Goal: Information Seeking & Learning: Learn about a topic

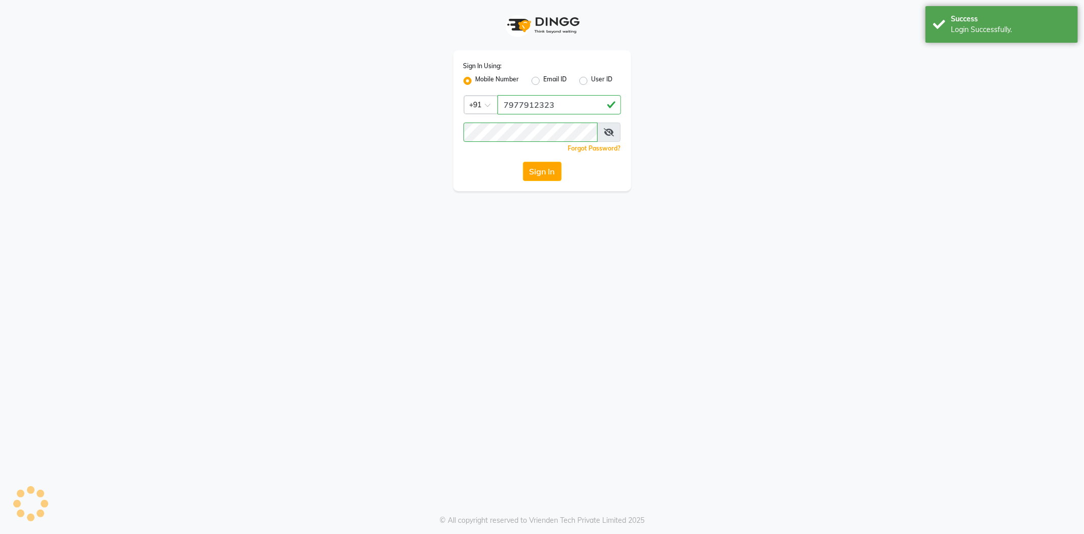
select select "service"
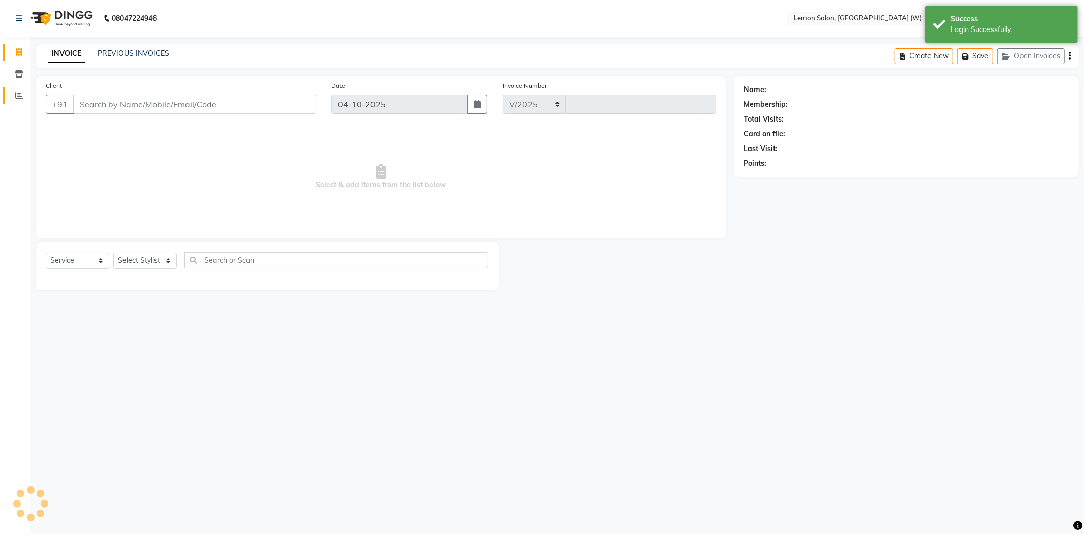
select select "8053"
type input "2494"
click at [12, 98] on span at bounding box center [19, 96] width 18 height 12
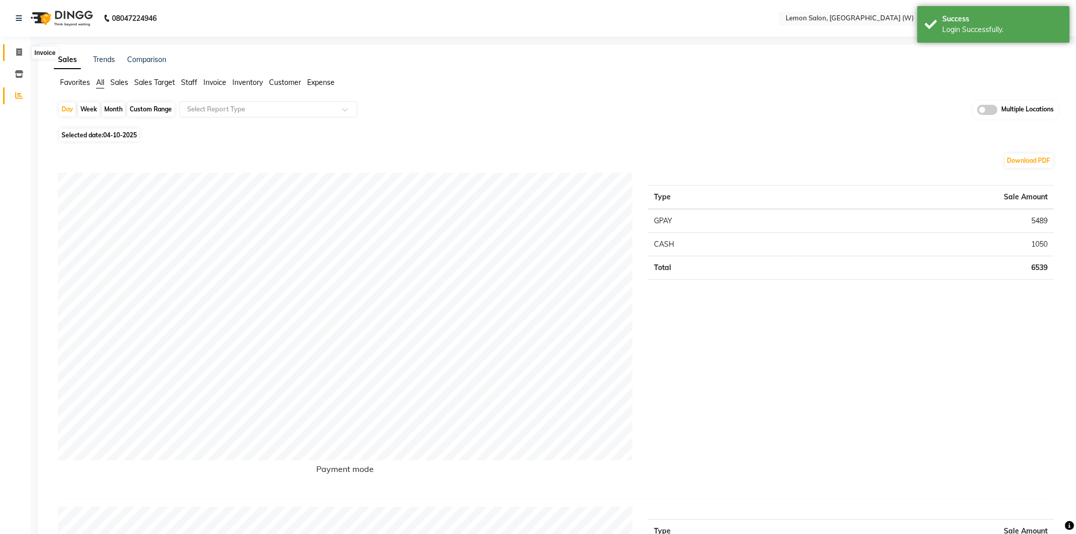
click at [22, 57] on span at bounding box center [19, 53] width 18 height 12
select select "8053"
select select "service"
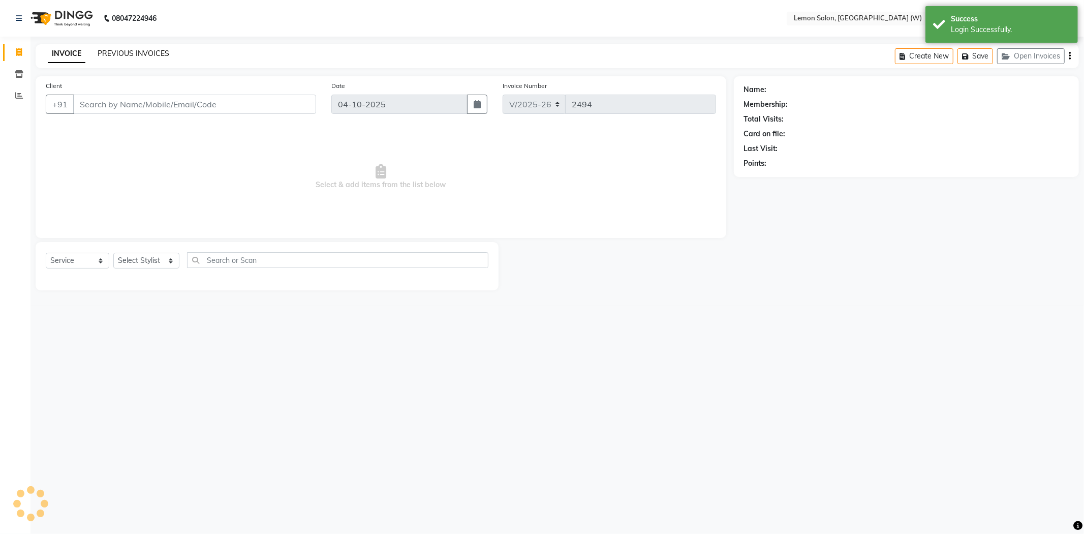
click at [130, 53] on link "PREVIOUS INVOICES" at bounding box center [134, 53] width 72 height 9
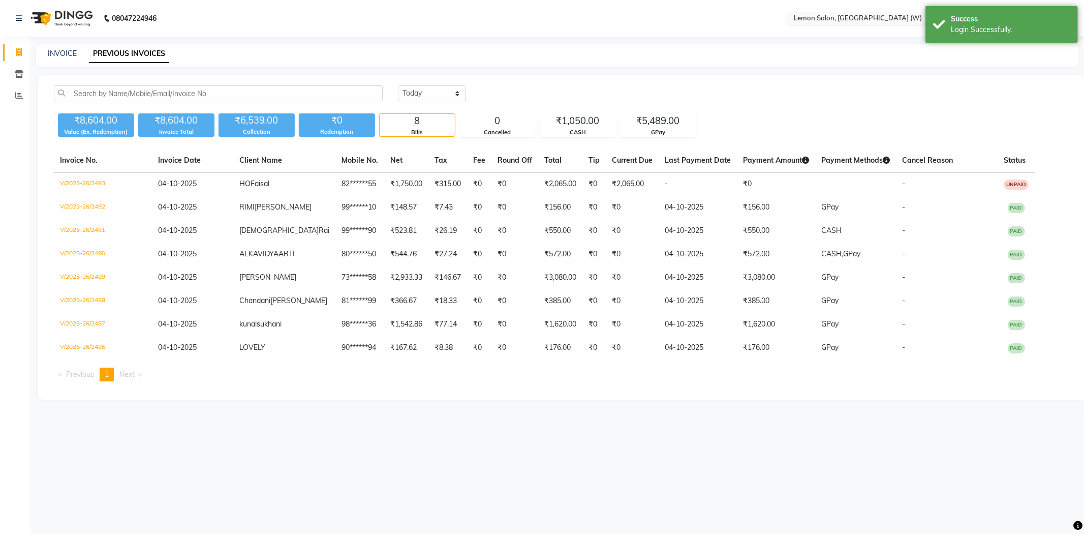
click at [870, 18] on input "text" at bounding box center [865, 19] width 147 height 10
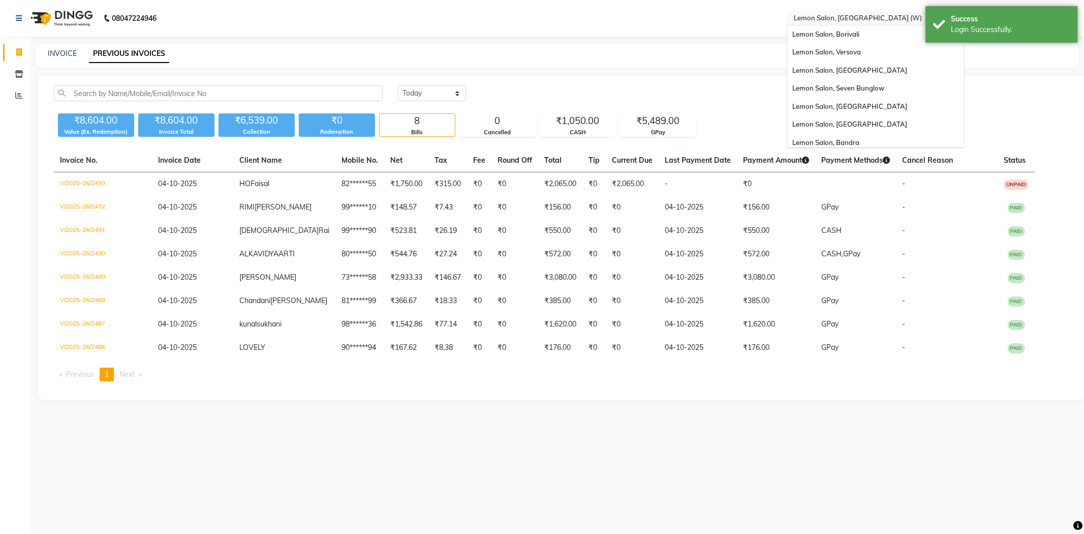
scroll to position [76, 0]
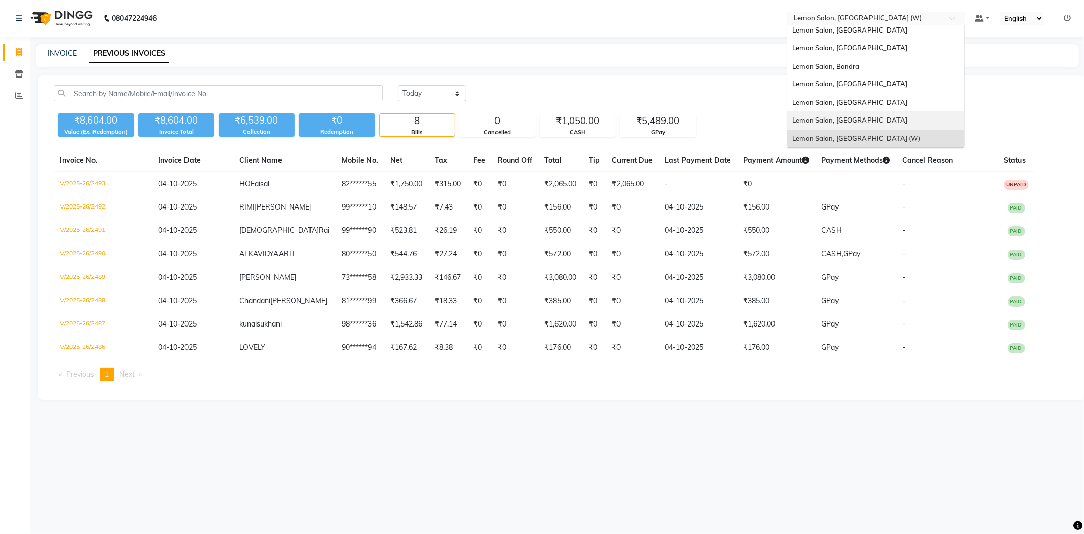
click at [849, 120] on span "Lemon Salon, [GEOGRAPHIC_DATA]" at bounding box center [850, 120] width 115 height 8
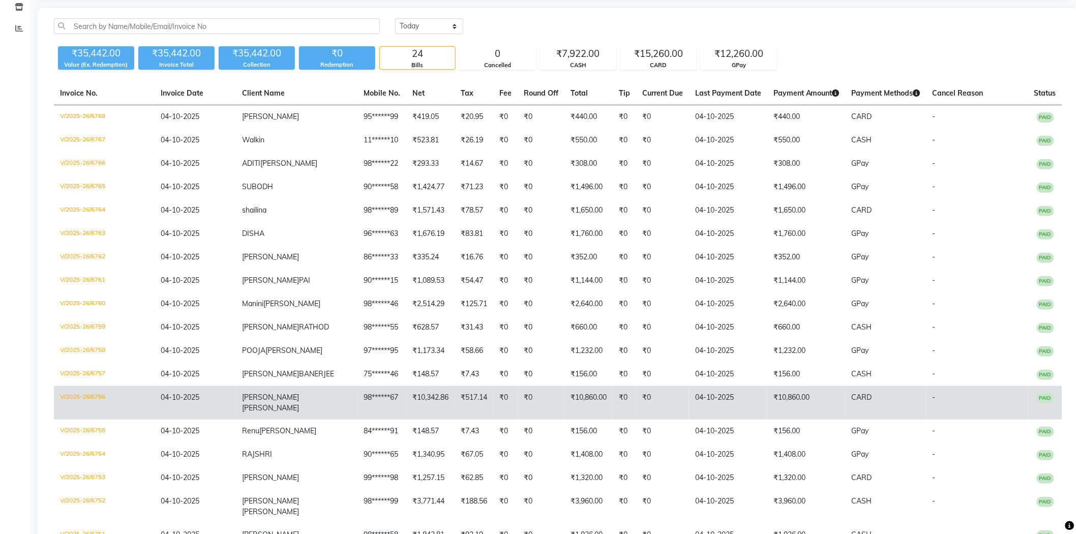
scroll to position [25, 0]
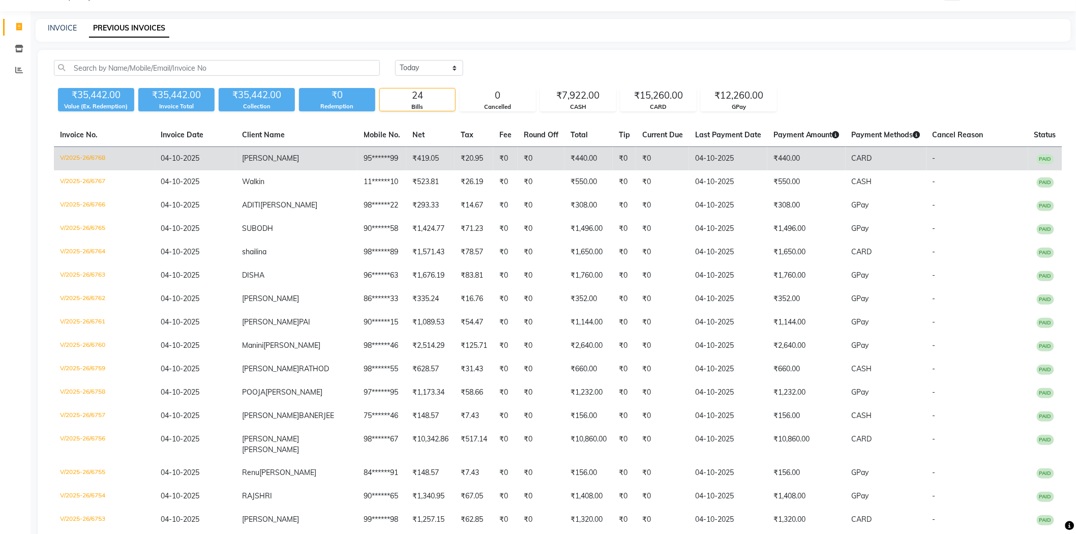
click at [772, 158] on td "₹440.00" at bounding box center [806, 159] width 78 height 24
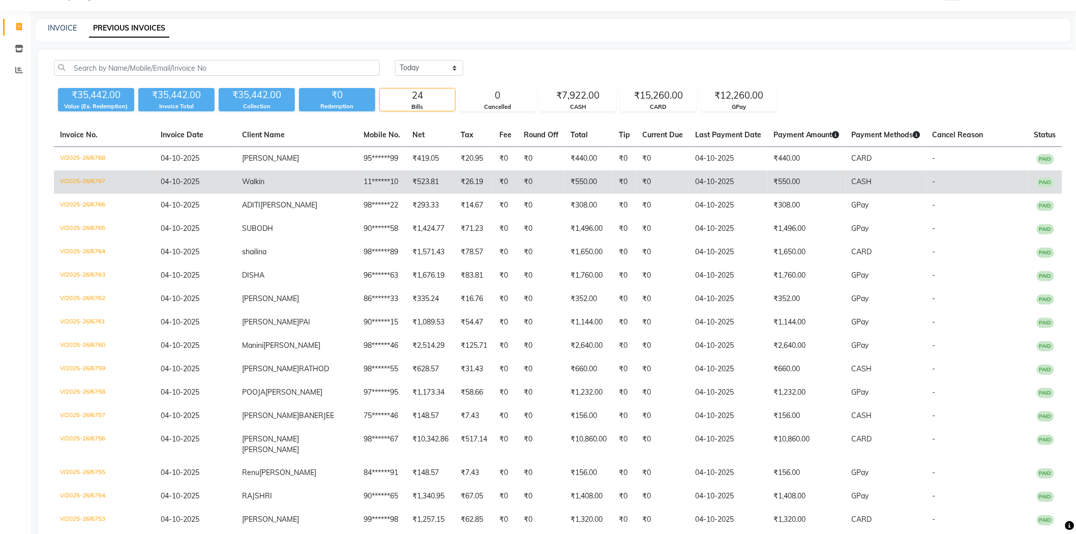
click at [743, 184] on td "04-10-2025" at bounding box center [728, 181] width 78 height 23
click at [767, 178] on td "₹550.00" at bounding box center [806, 181] width 78 height 23
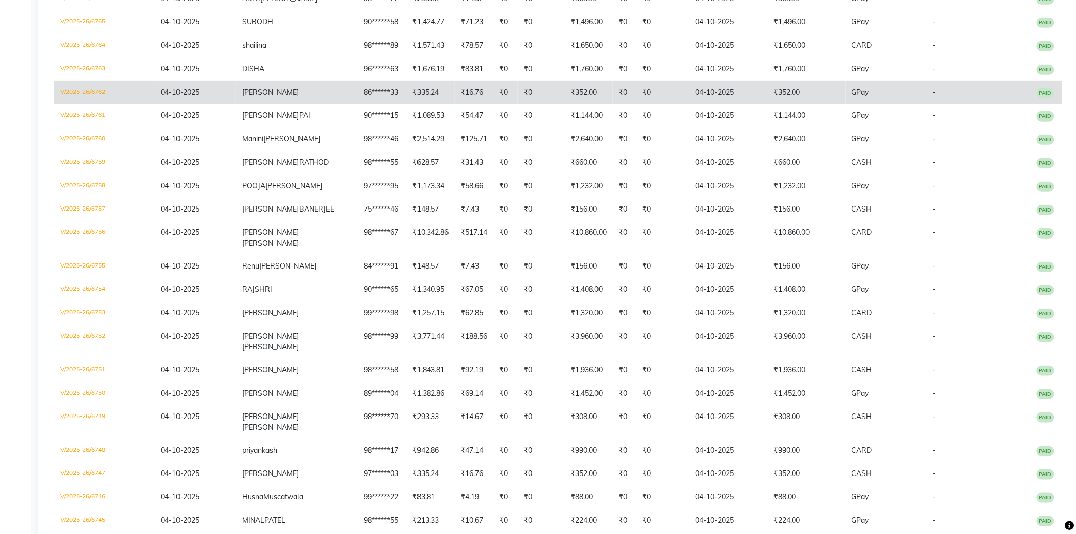
scroll to position [251, 0]
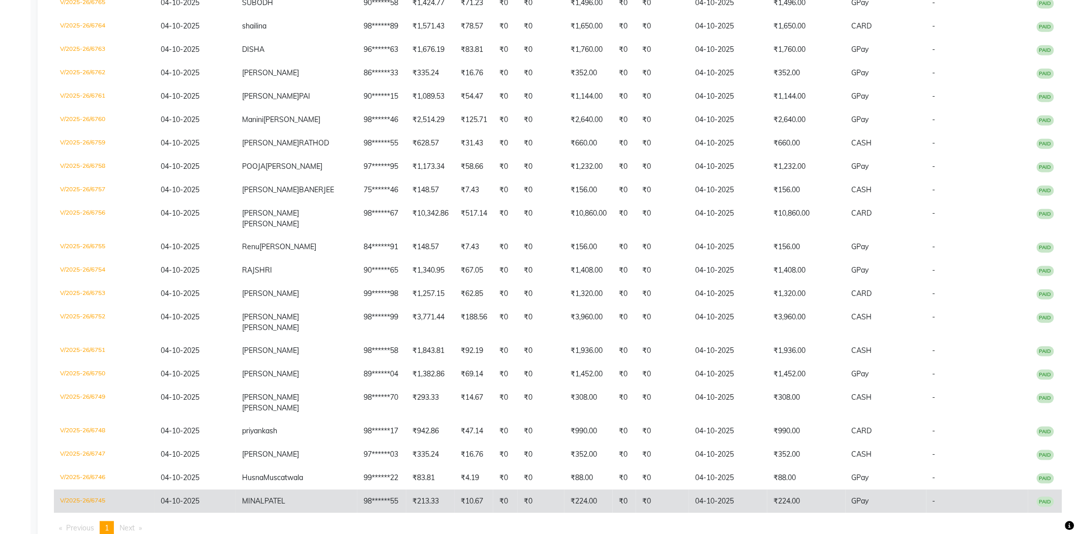
click at [767, 490] on td "₹224.00" at bounding box center [806, 501] width 78 height 23
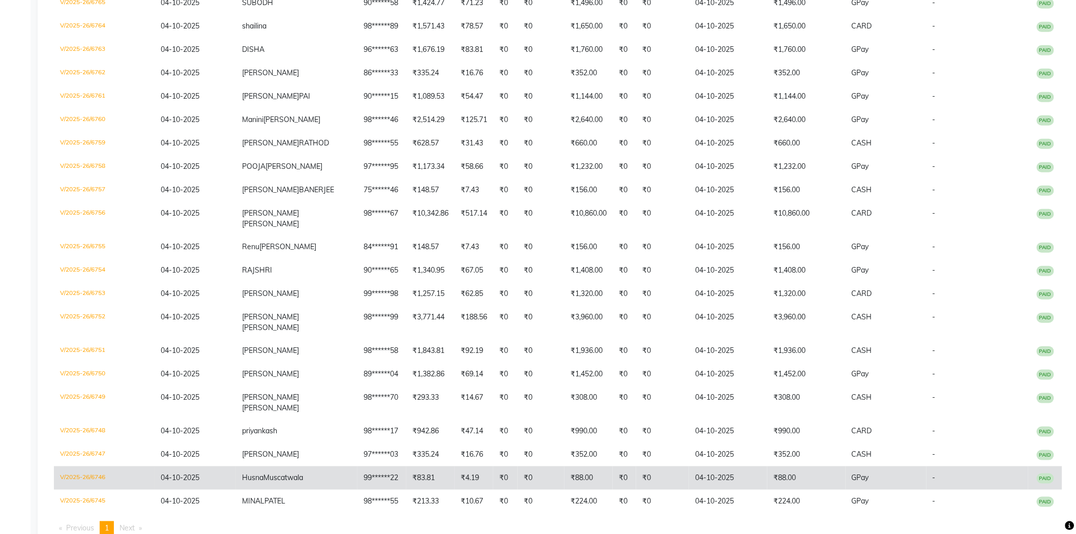
click at [767, 466] on td "₹88.00" at bounding box center [806, 477] width 78 height 23
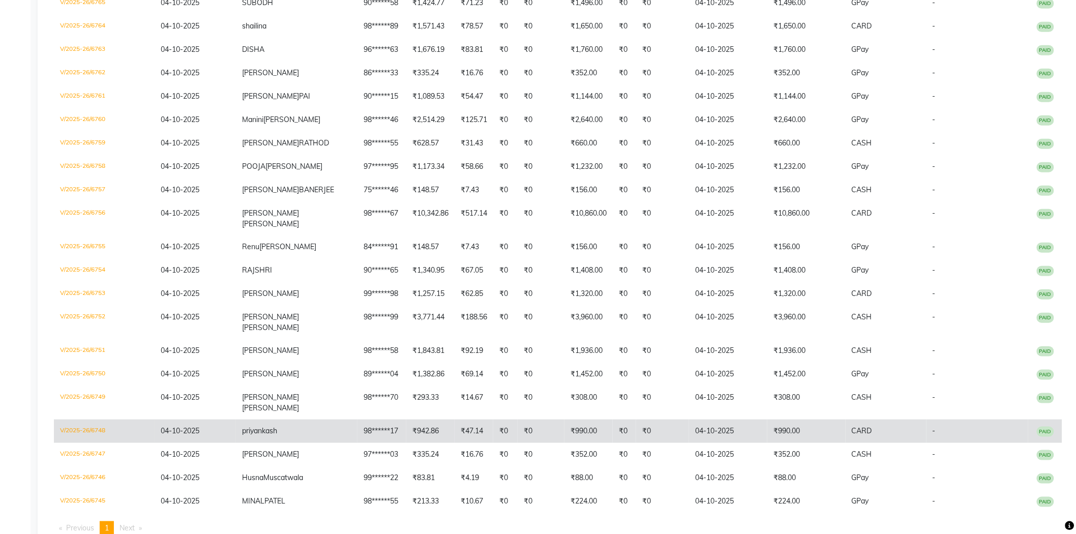
click at [767, 419] on td "₹990.00" at bounding box center [806, 430] width 78 height 23
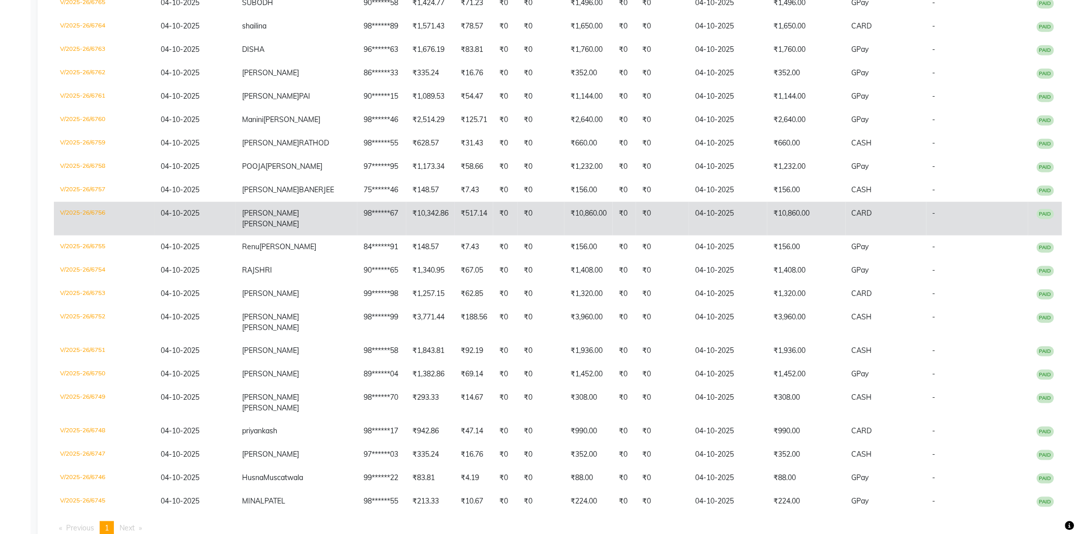
click at [733, 211] on td "04-10-2025" at bounding box center [728, 219] width 78 height 34
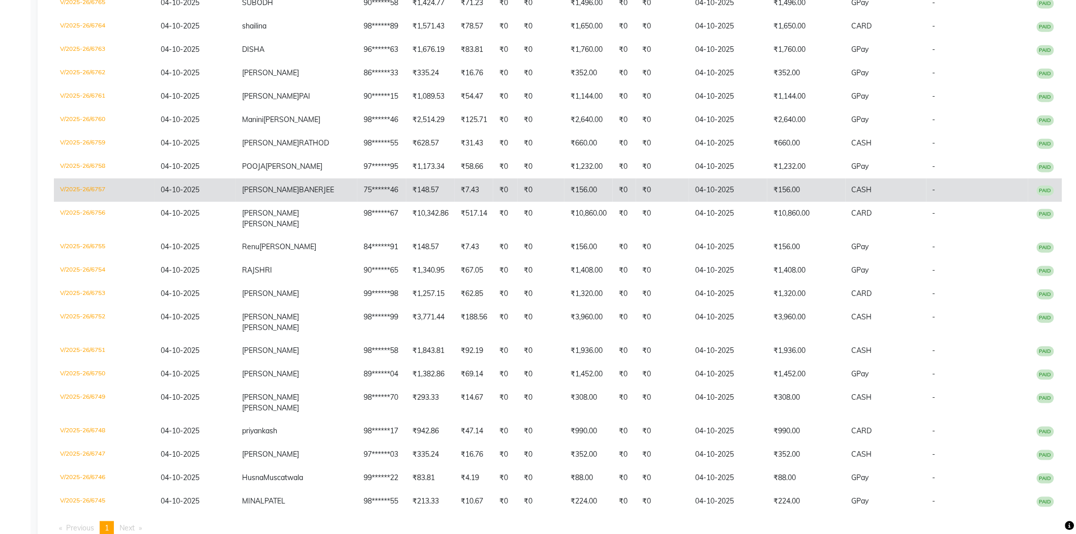
scroll to position [138, 0]
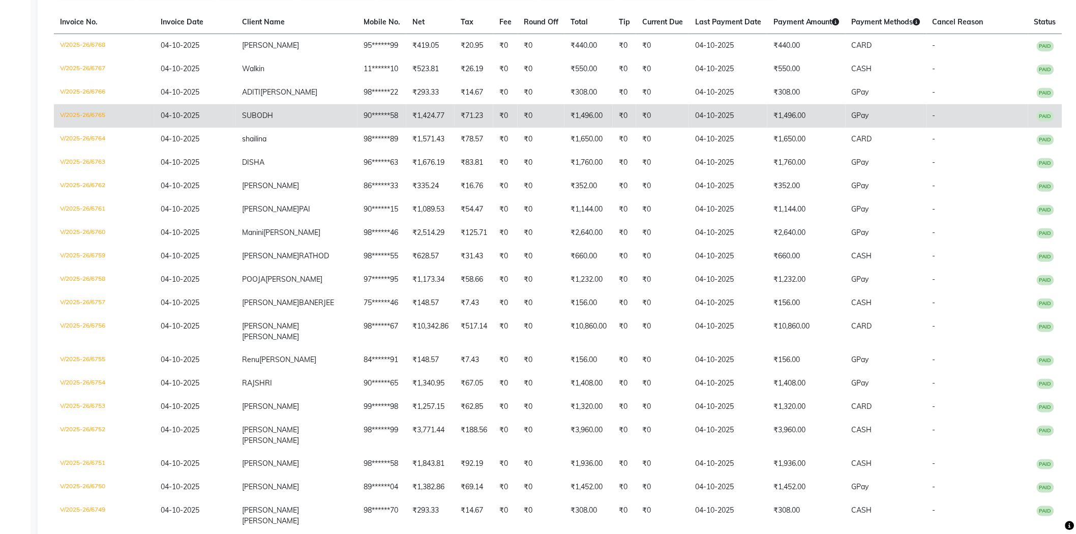
click at [725, 123] on td "04-10-2025" at bounding box center [728, 115] width 78 height 23
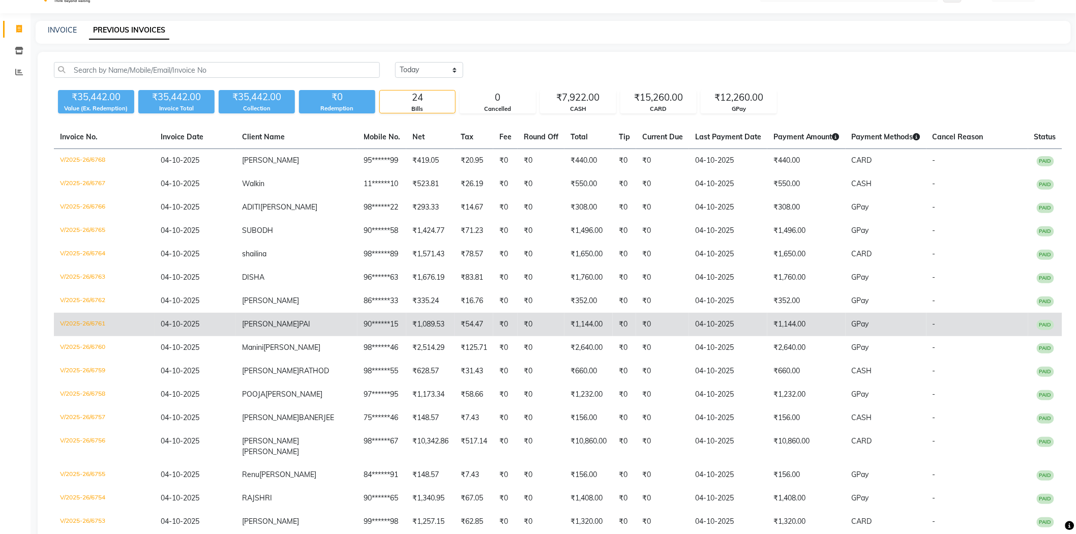
scroll to position [0, 0]
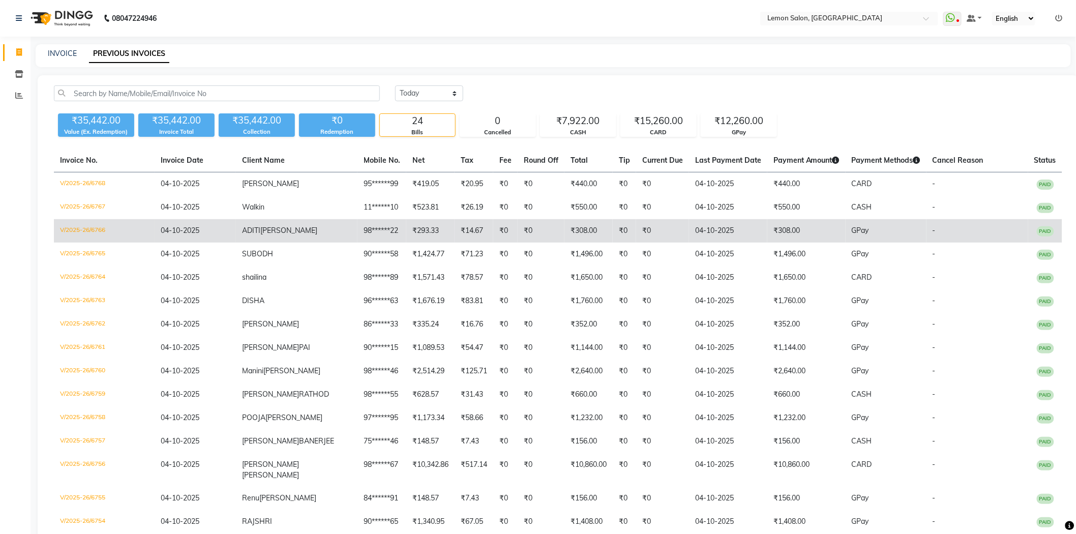
click at [707, 222] on td "04-10-2025" at bounding box center [728, 230] width 78 height 23
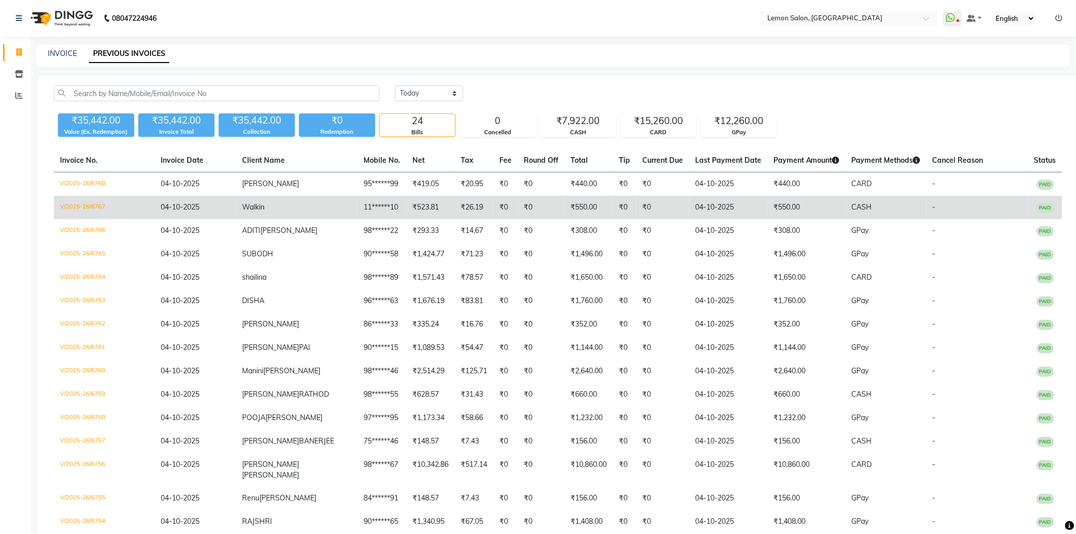
click at [280, 203] on td "Walkin" at bounding box center [296, 207] width 121 height 23
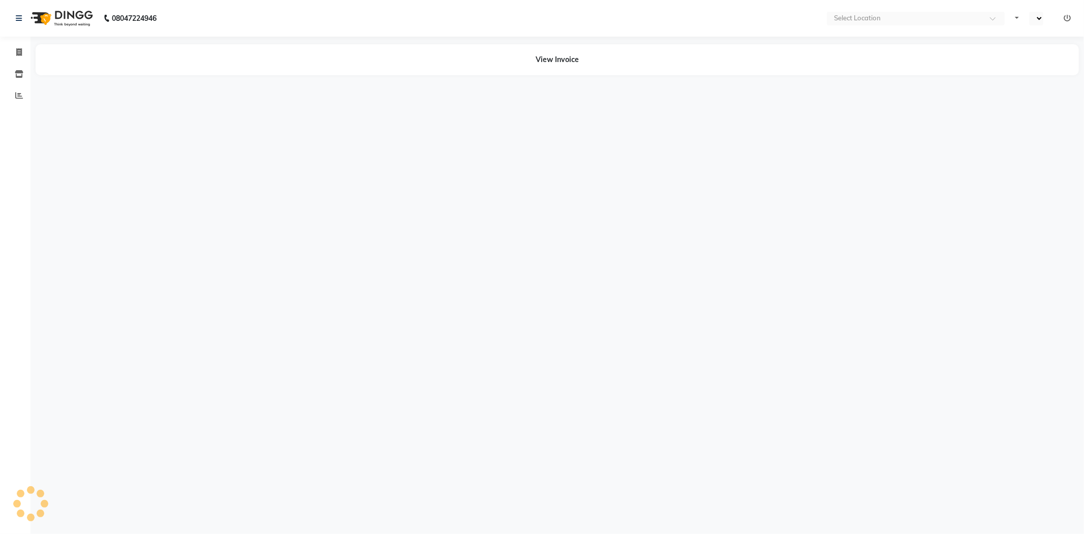
select select "en"
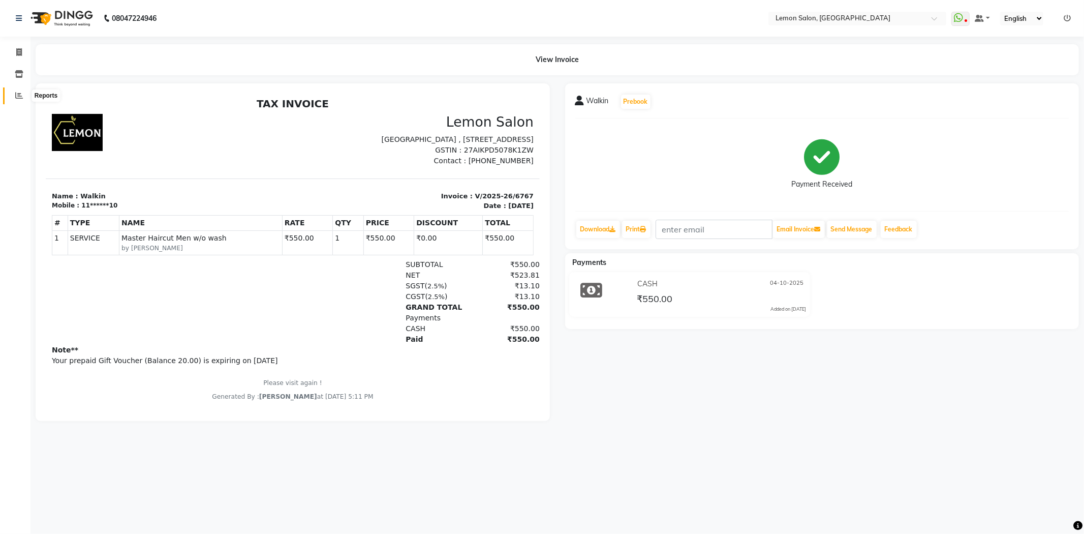
click at [11, 100] on span at bounding box center [19, 96] width 18 height 12
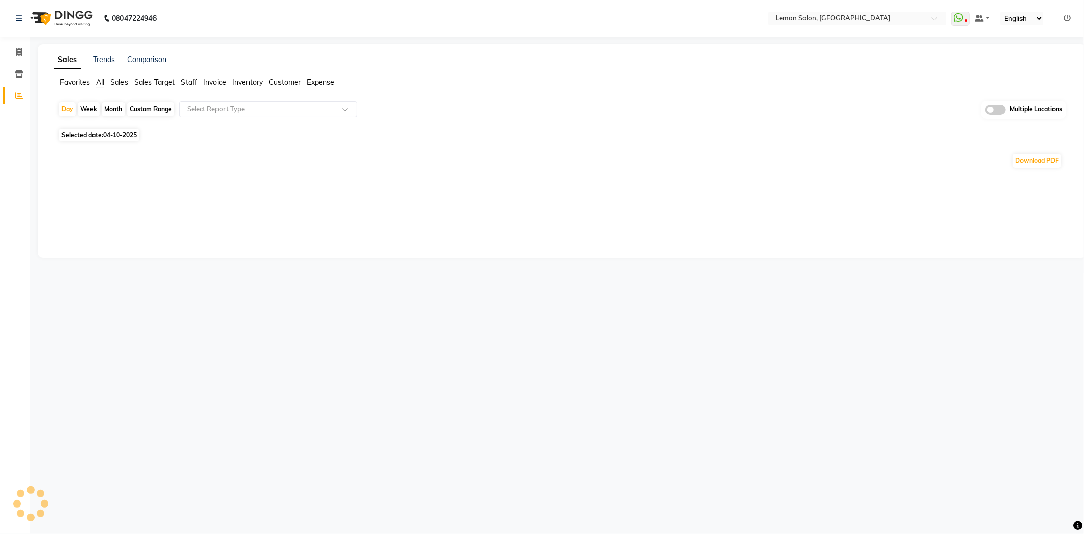
click at [109, 108] on div "Month" at bounding box center [113, 109] width 23 height 14
select select "10"
select select "2025"
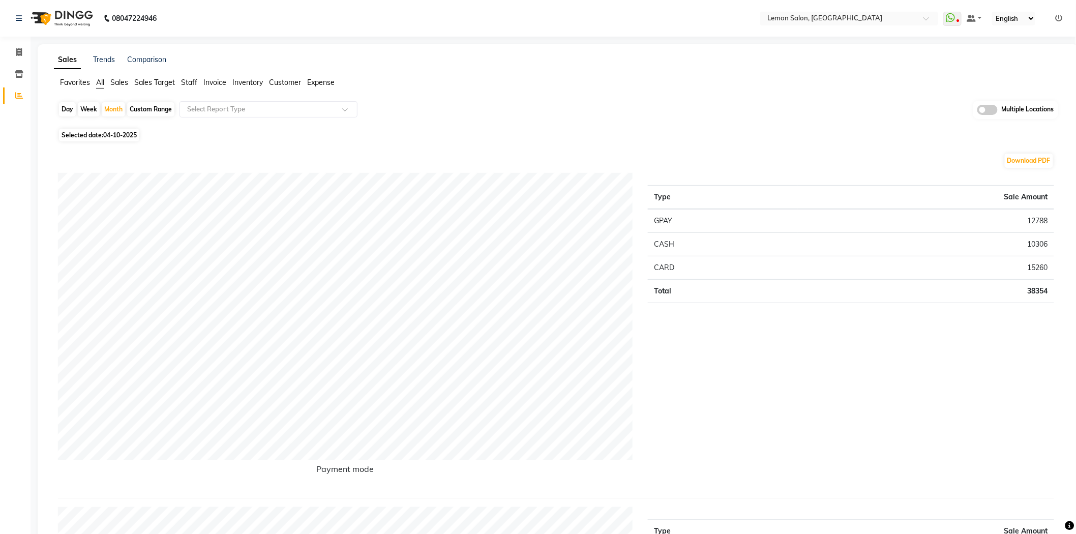
click at [64, 154] on div "Download PDF" at bounding box center [556, 161] width 996 height 16
click at [121, 111] on div "Month" at bounding box center [113, 109] width 23 height 14
select select "10"
select select "2025"
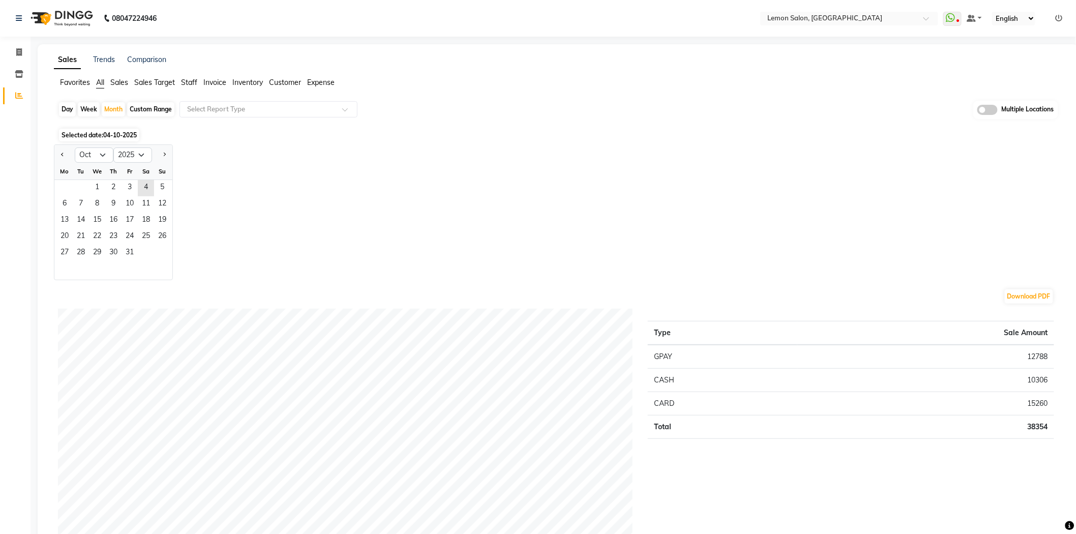
click at [164, 110] on div "Custom Range" at bounding box center [150, 109] width 47 height 14
select select "10"
select select "2025"
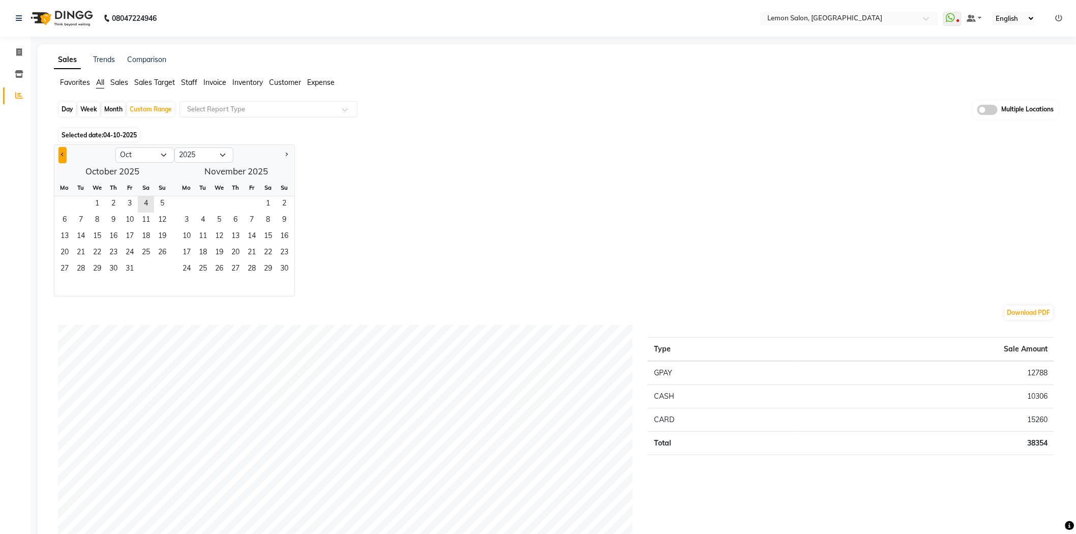
click at [59, 157] on button "Previous month" at bounding box center [62, 155] width 8 height 16
select select "9"
click at [114, 221] on span "11" at bounding box center [113, 220] width 16 height 16
click at [84, 263] on span "30" at bounding box center [81, 269] width 16 height 16
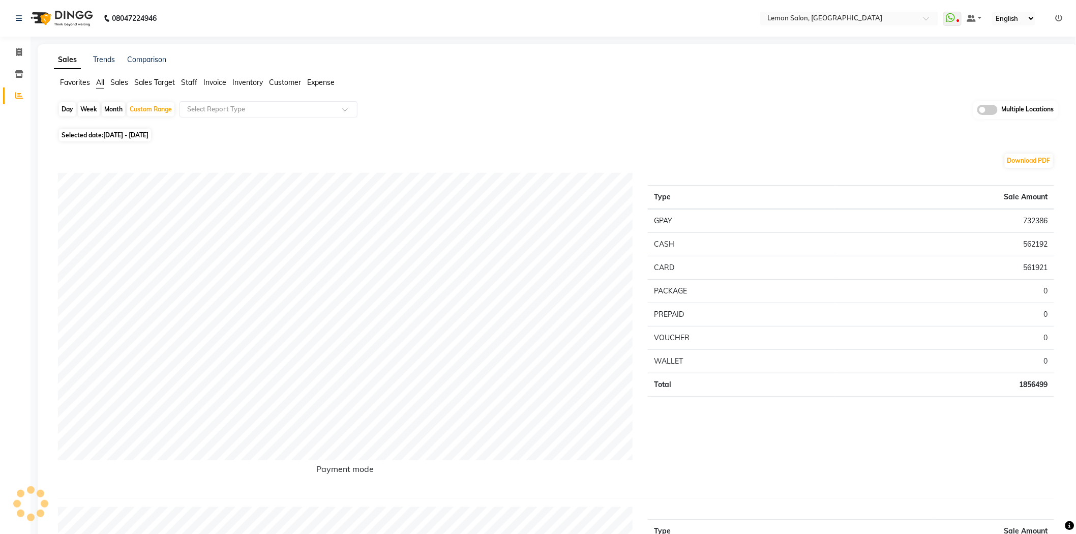
click at [1033, 216] on td "732386" at bounding box center [944, 221] width 219 height 24
copy td "732386"
click at [1040, 266] on td "561921" at bounding box center [944, 267] width 219 height 23
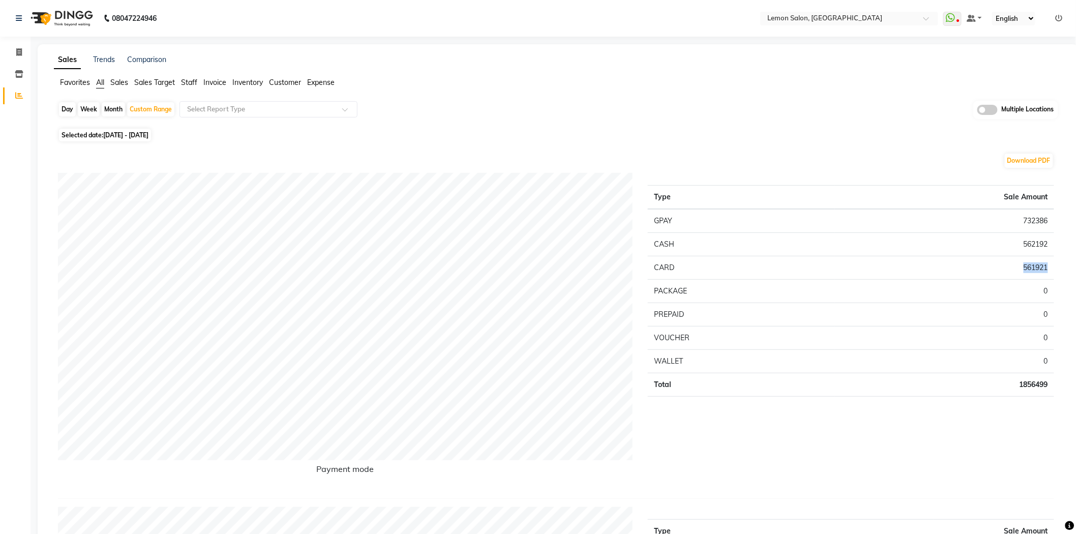
copy td "561921"
click at [871, 20] on input "text" at bounding box center [838, 19] width 147 height 10
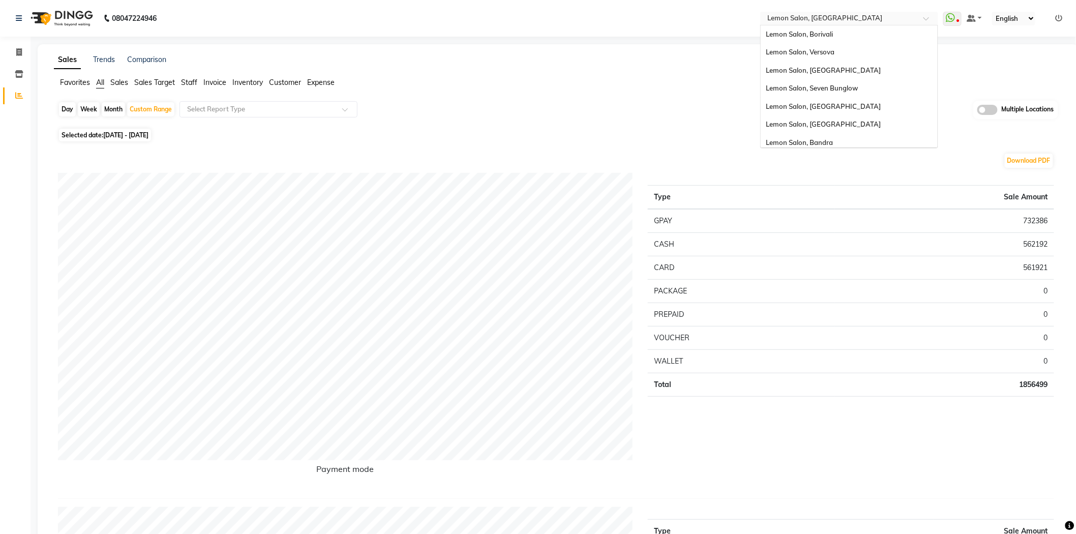
scroll to position [76, 0]
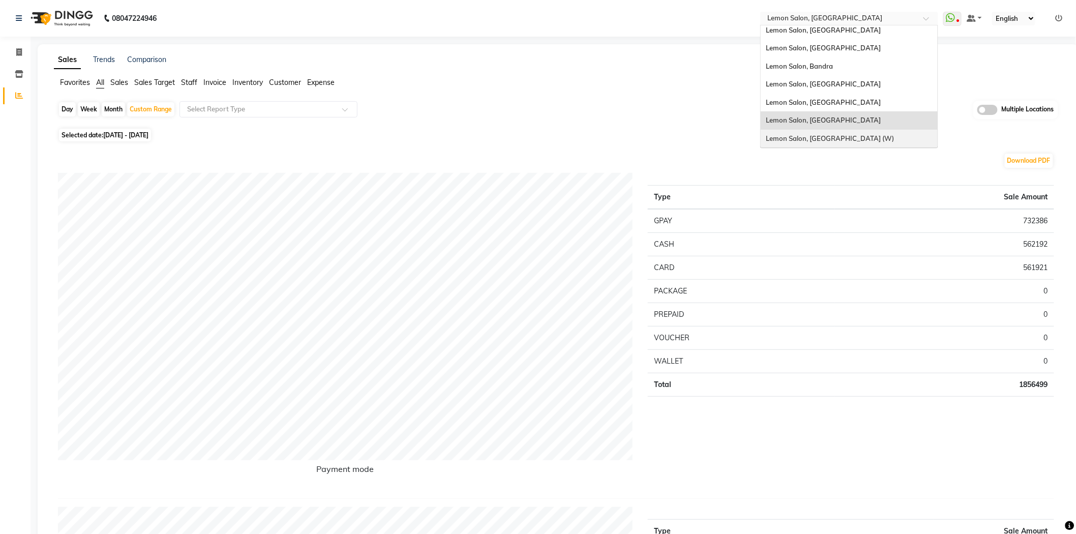
click at [825, 139] on span "Lemon Salon, [GEOGRAPHIC_DATA] (W)" at bounding box center [830, 138] width 128 height 8
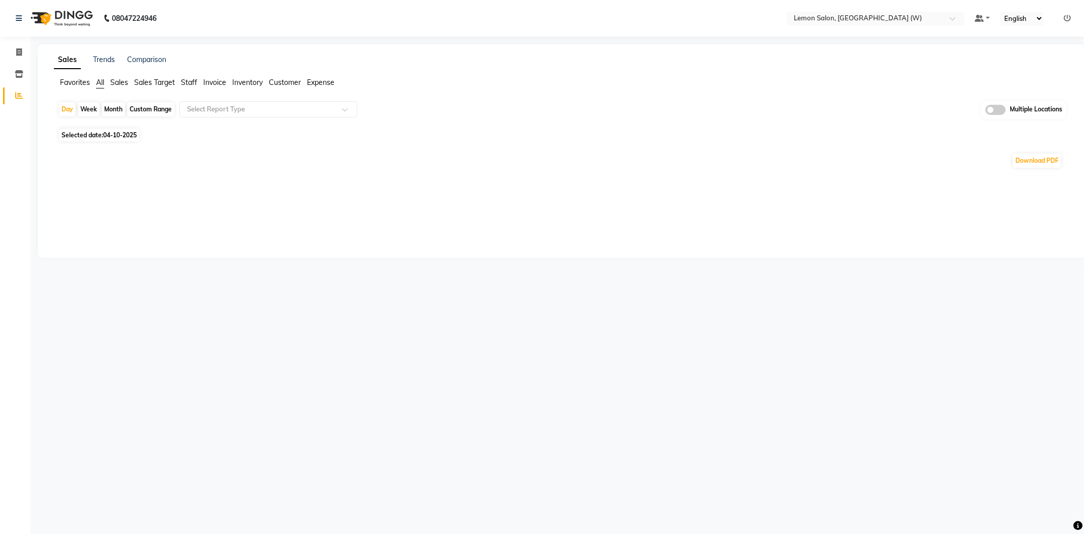
click at [157, 111] on div "Custom Range" at bounding box center [150, 109] width 47 height 14
select select "10"
select select "2025"
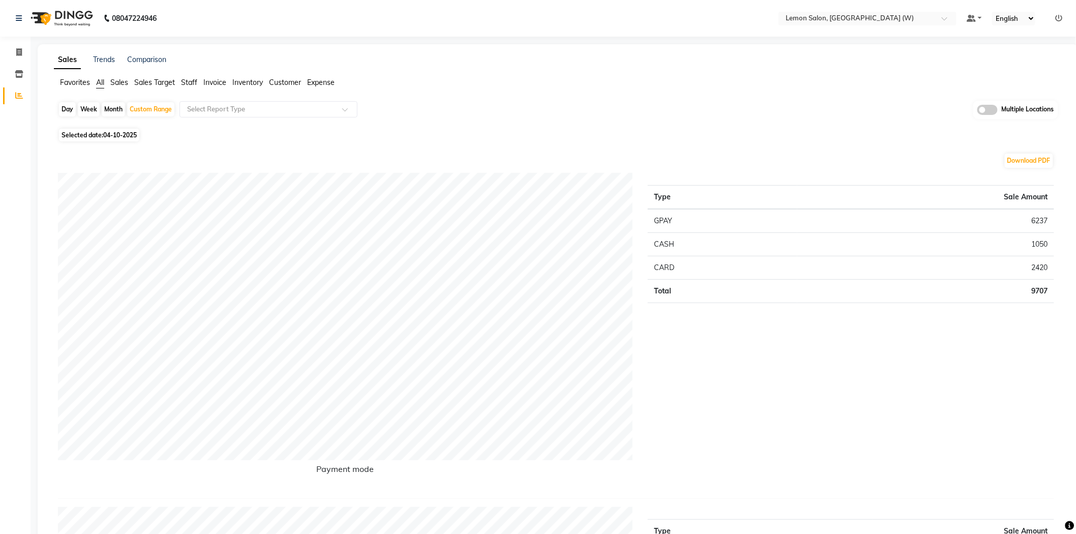
click at [63, 153] on div "Download PDF" at bounding box center [556, 161] width 996 height 16
click at [159, 110] on div "Custom Range" at bounding box center [150, 109] width 47 height 14
select select "10"
select select "2025"
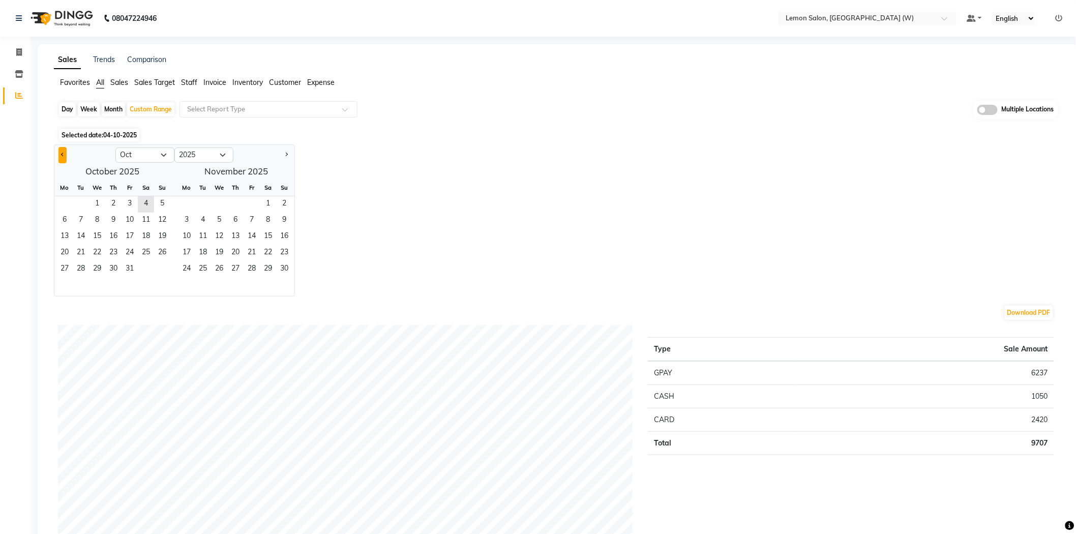
click at [63, 153] on span "Previous month" at bounding box center [63, 155] width 4 height 4
select select "9"
click at [115, 220] on span "11" at bounding box center [113, 220] width 16 height 16
click at [84, 264] on span "30" at bounding box center [81, 269] width 16 height 16
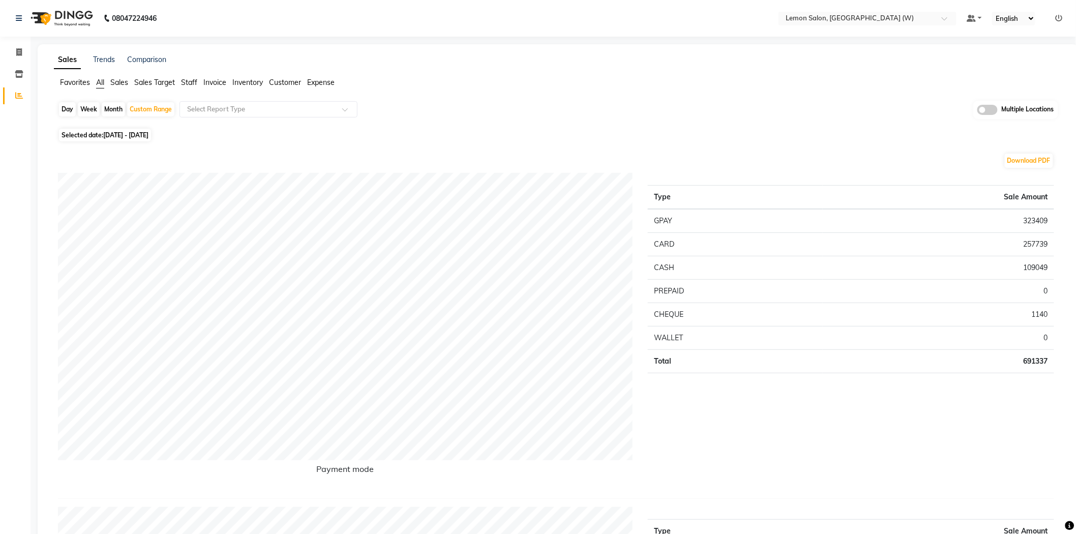
click at [1038, 217] on td "323409" at bounding box center [938, 221] width 231 height 24
copy td "323409"
click at [1031, 238] on td "257739" at bounding box center [938, 243] width 231 height 23
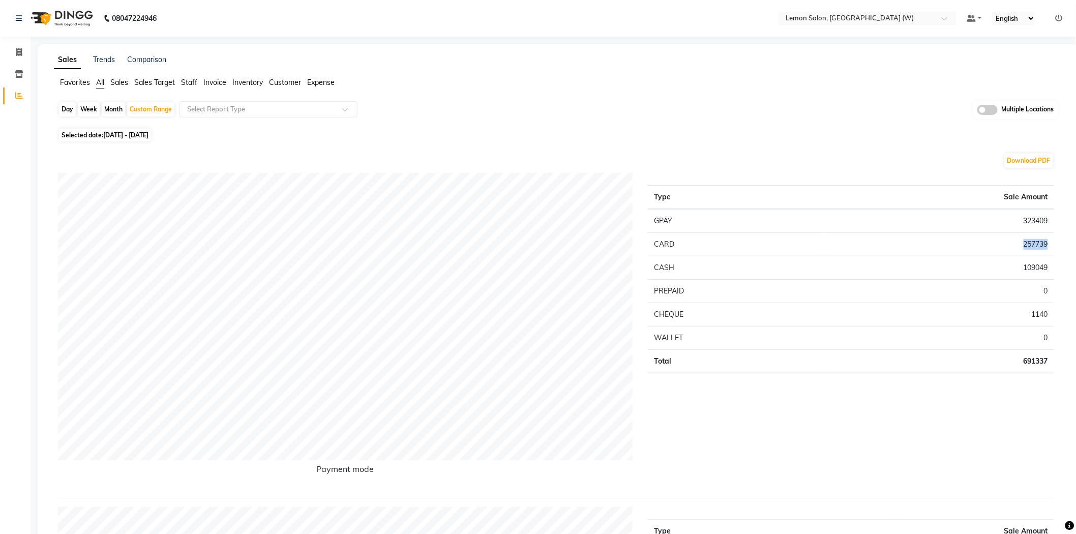
copy td "257739"
click at [20, 97] on icon at bounding box center [19, 96] width 8 height 8
click at [65, 113] on div "Day" at bounding box center [67, 109] width 17 height 14
select select "9"
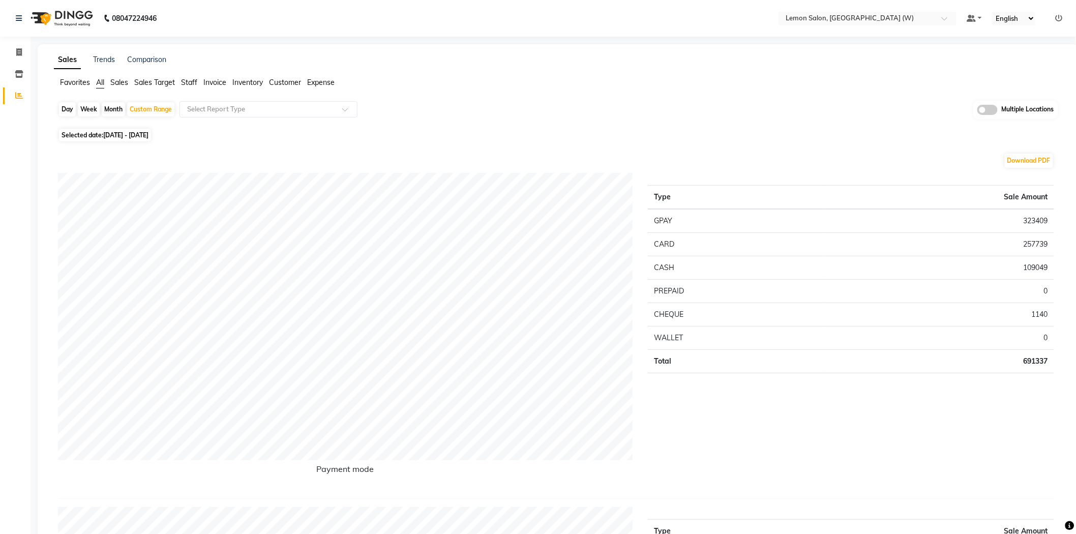
select select "2025"
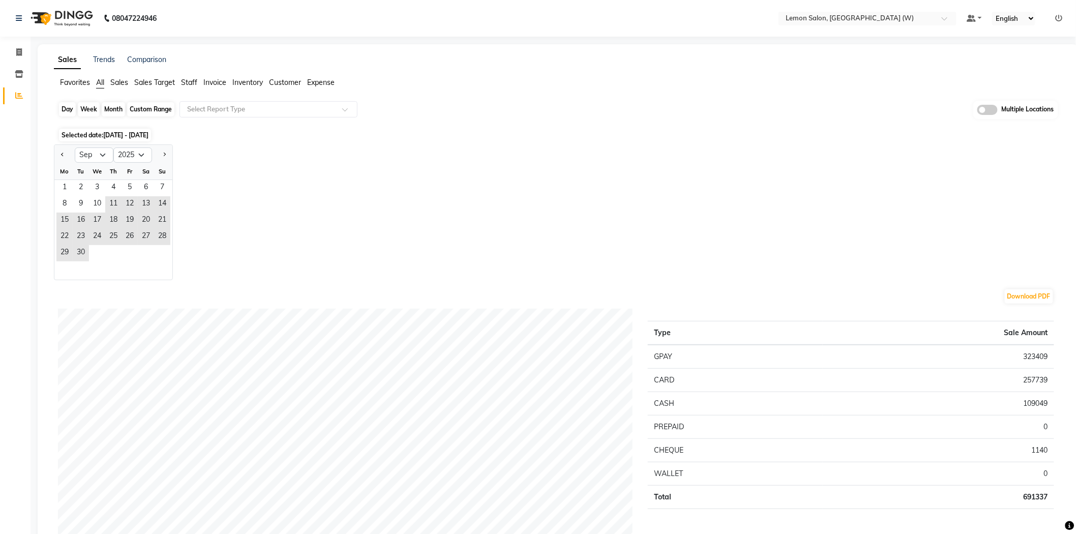
click at [63, 112] on div "Day" at bounding box center [67, 109] width 17 height 14
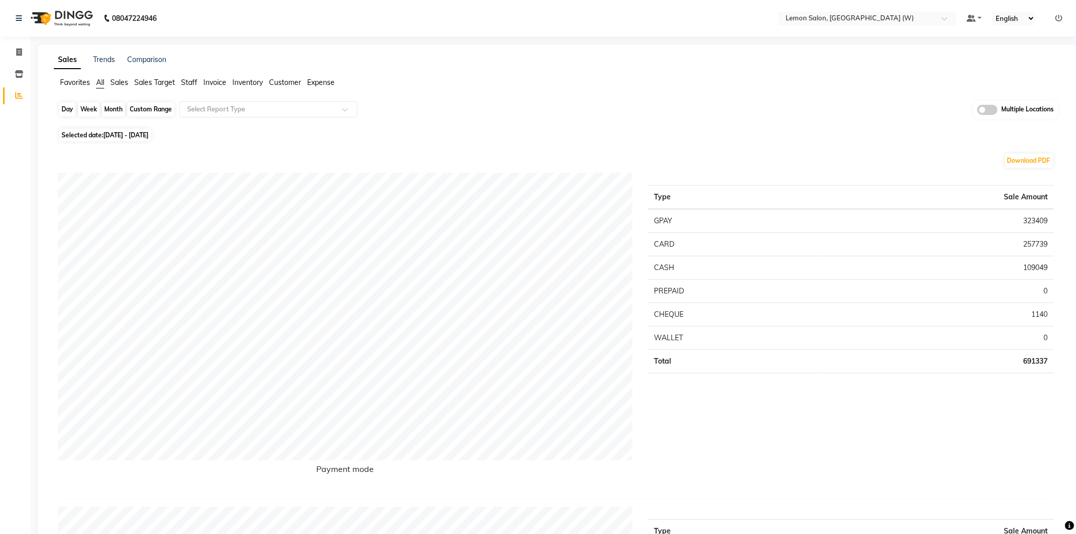
click at [72, 112] on div "Day" at bounding box center [67, 109] width 17 height 14
select select "9"
select select "2025"
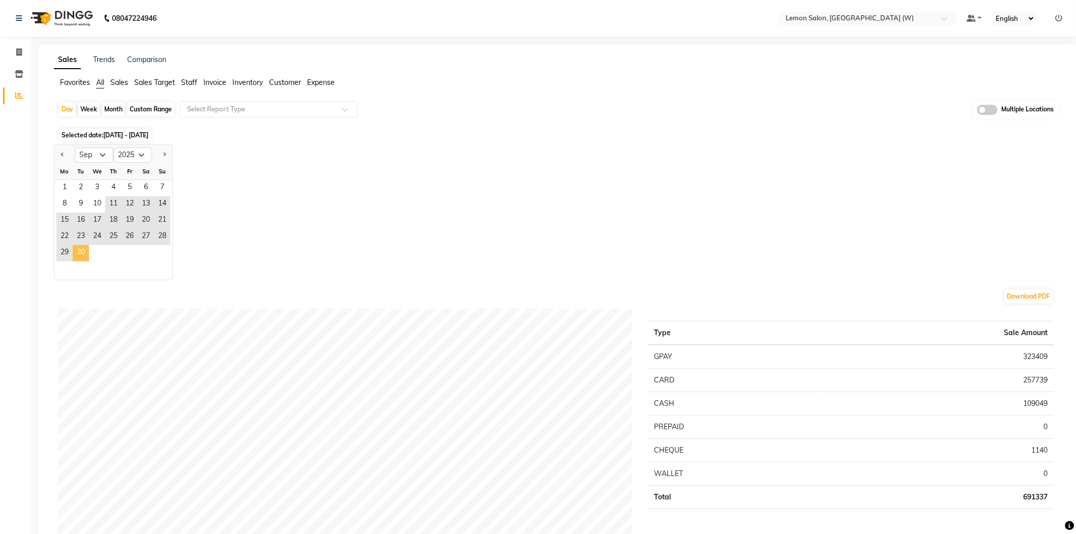
click at [80, 248] on span "30" at bounding box center [81, 253] width 16 height 16
